Goal: Entertainment & Leisure: Consume media (video, audio)

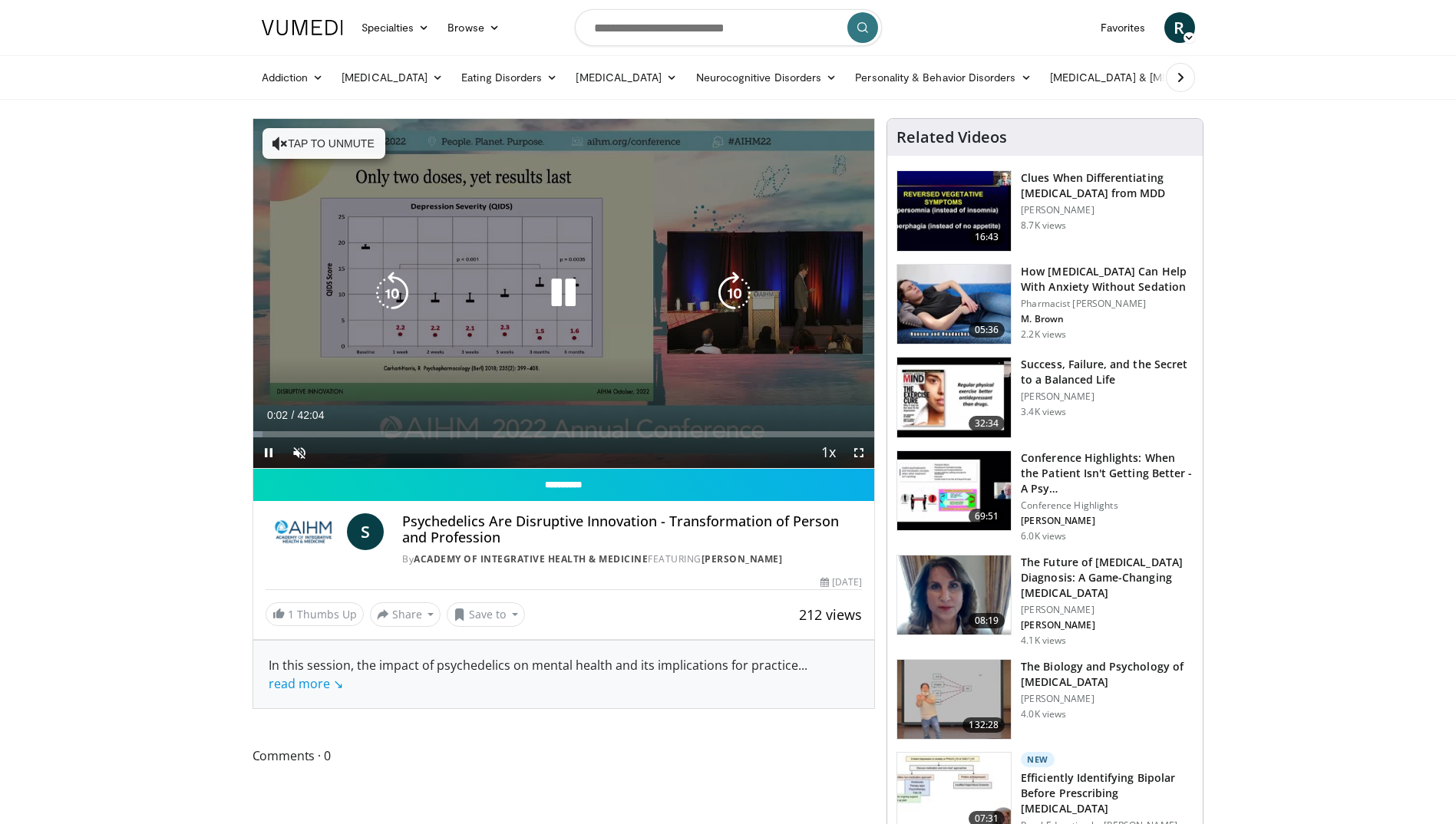
click at [328, 134] on button "Tap to unmute" at bounding box center [324, 143] width 123 height 31
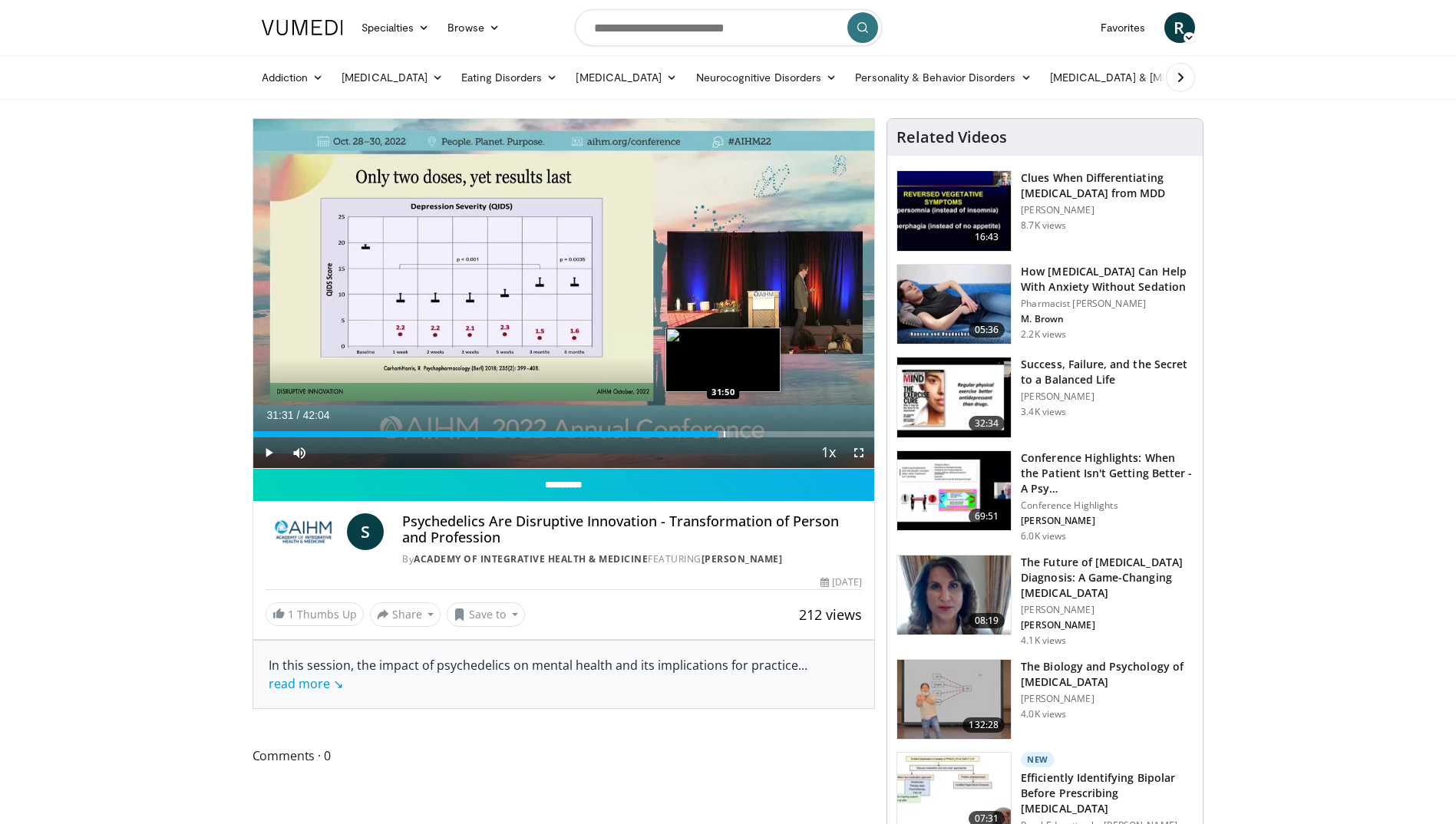
drag, startPoint x: 262, startPoint y: 435, endPoint x: 718, endPoint y: 436, distance: 456.0
click at [718, 436] on div "Loaded : 77.26% 31:31 31:50" at bounding box center [564, 434] width 622 height 7
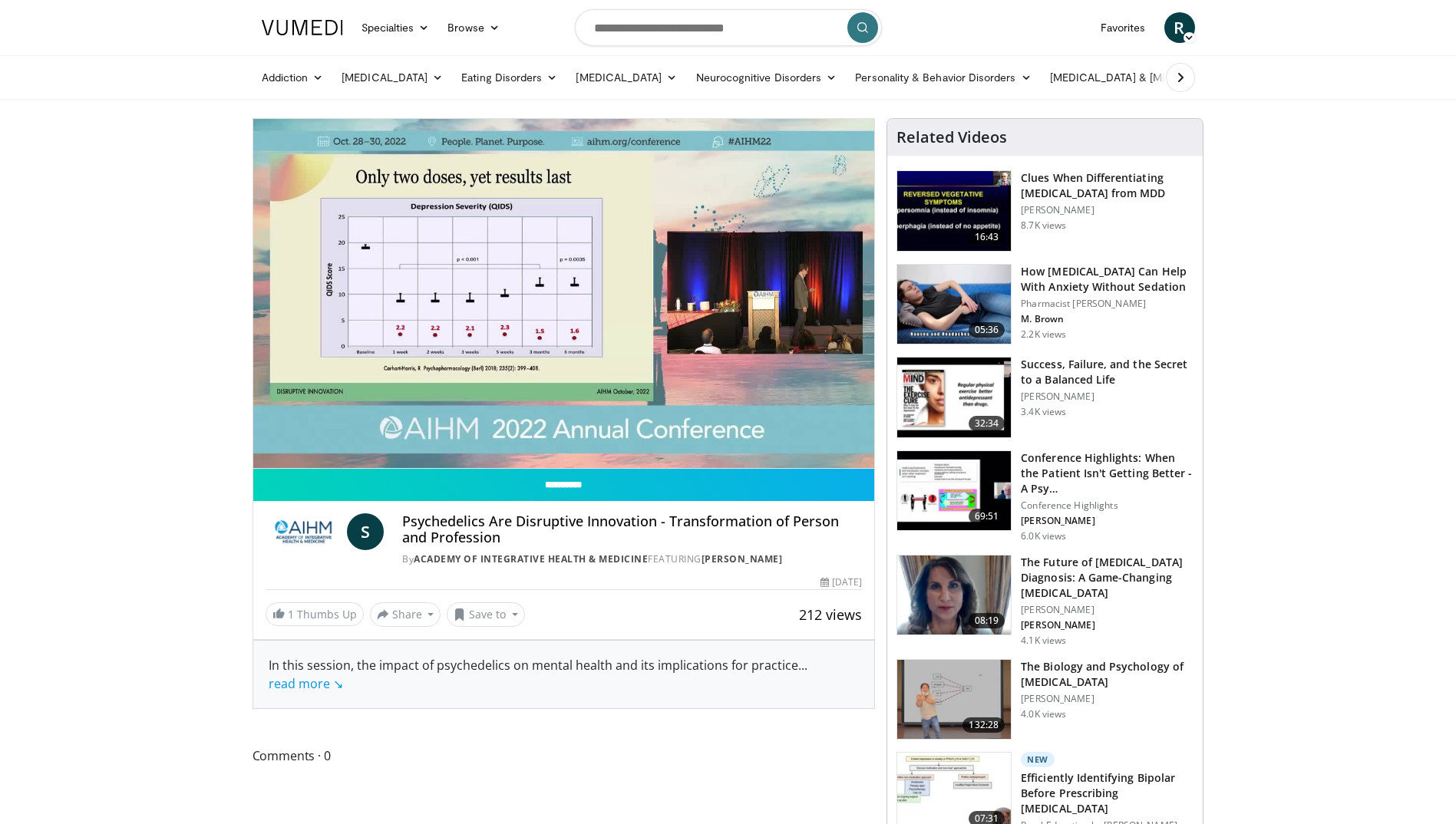
drag, startPoint x: 267, startPoint y: 450, endPoint x: 267, endPoint y: 441, distance: 9.0
click at [267, 450] on video-js "**********" at bounding box center [564, 294] width 622 height 350
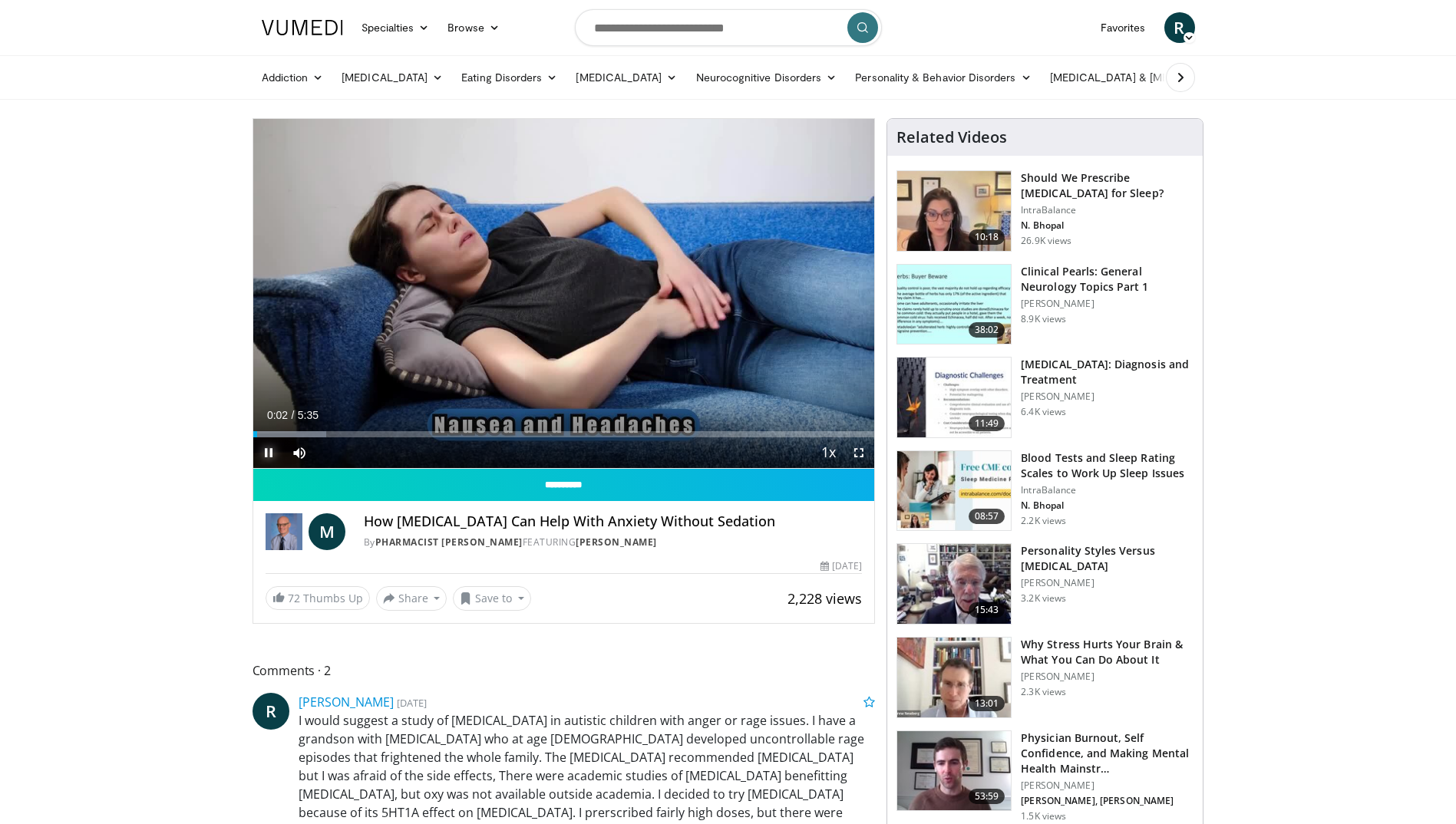
click at [271, 450] on span "Video Player" at bounding box center [268, 453] width 31 height 31
